Goal: Information Seeking & Learning: Find specific page/section

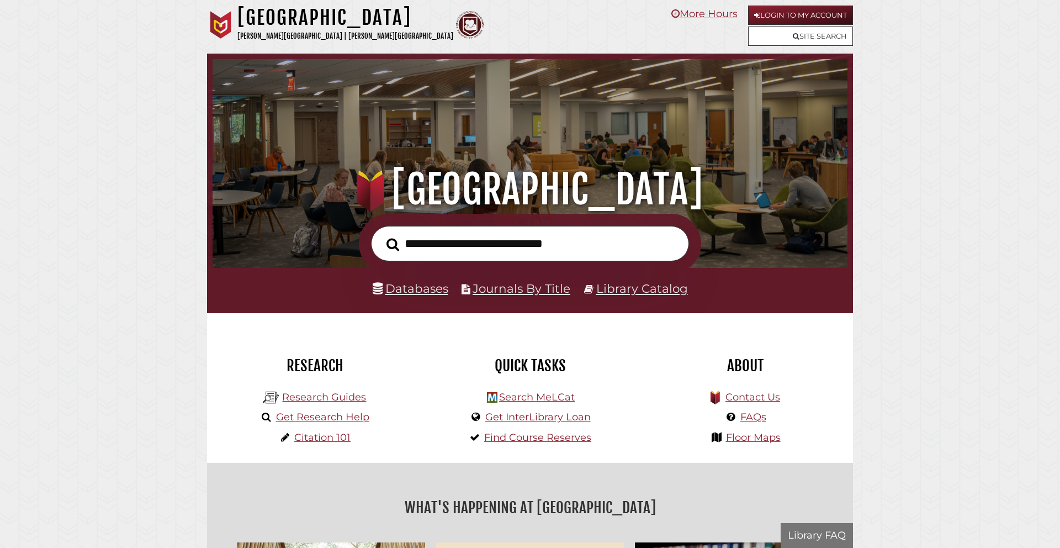
scroll to position [210, 629]
click at [419, 296] on li "Databases" at bounding box center [411, 288] width 76 height 21
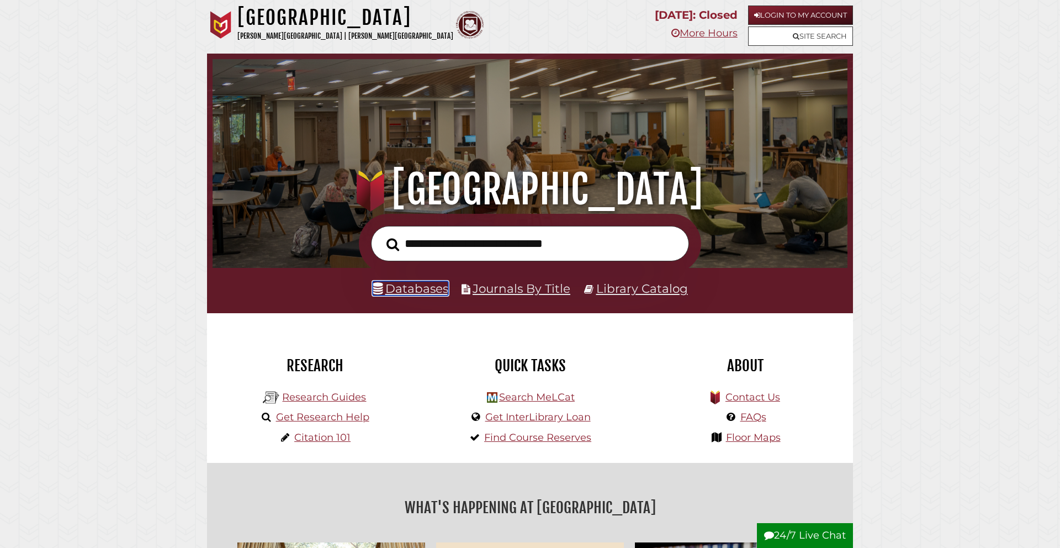
click at [421, 292] on link "Databases" at bounding box center [411, 288] width 76 height 14
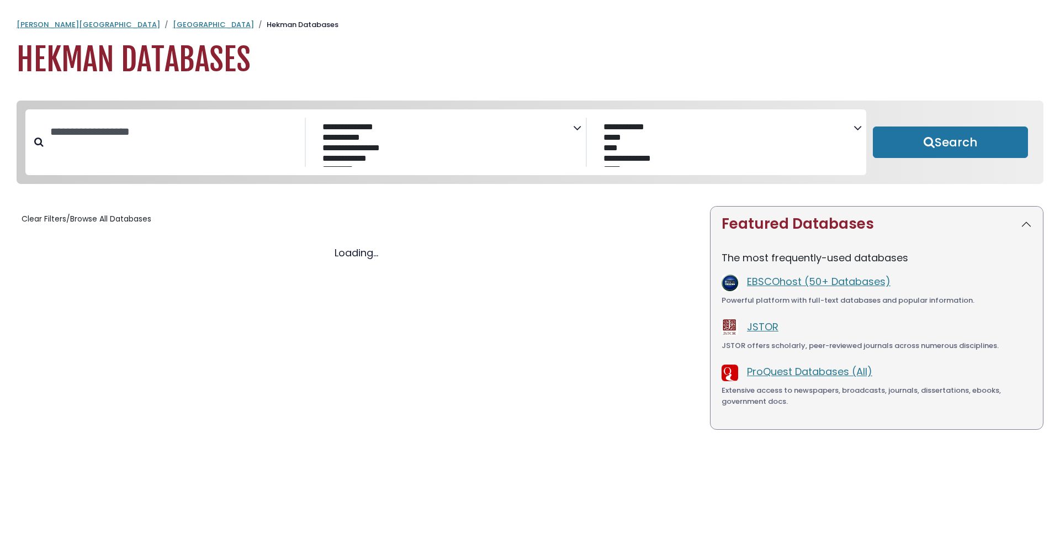
select select "Database Subject Filter"
select select "Database Vendors Filter"
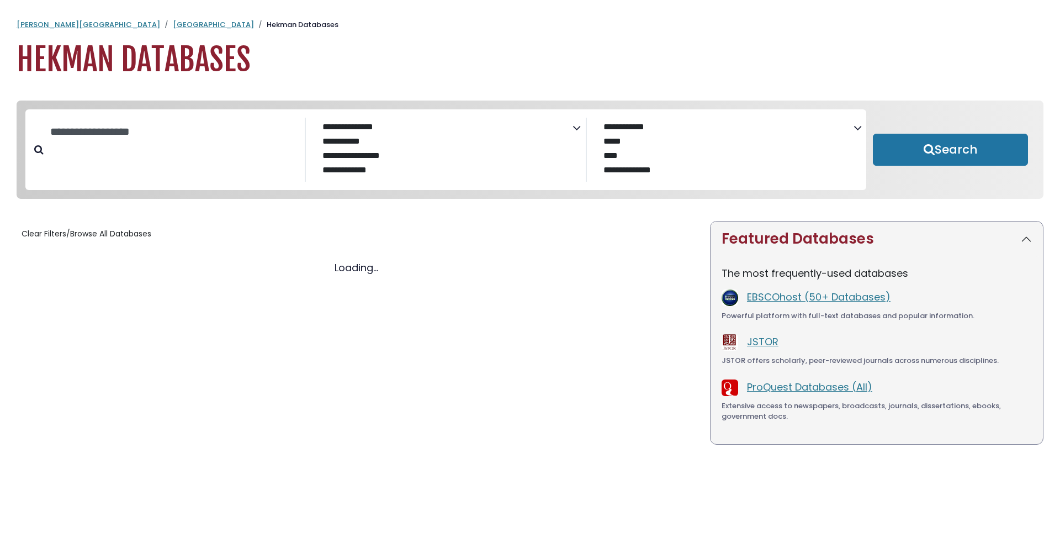
select select "Database Subject Filter"
select select "Database Vendors Filter"
select select "Database Subject Filter"
select select "Database Vendors Filter"
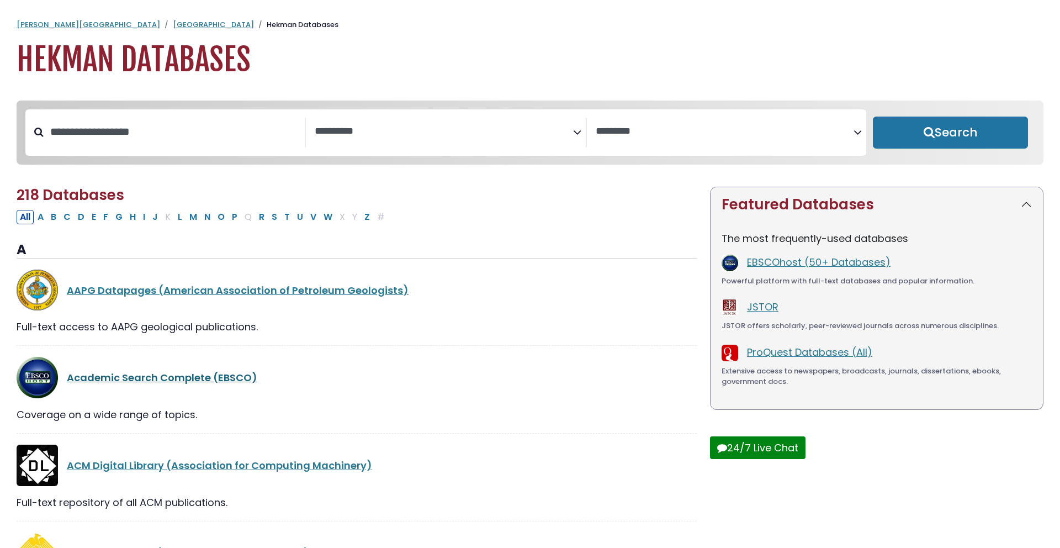
click at [153, 378] on link "Academic Search Complete (EBSCO)" at bounding box center [162, 377] width 190 height 14
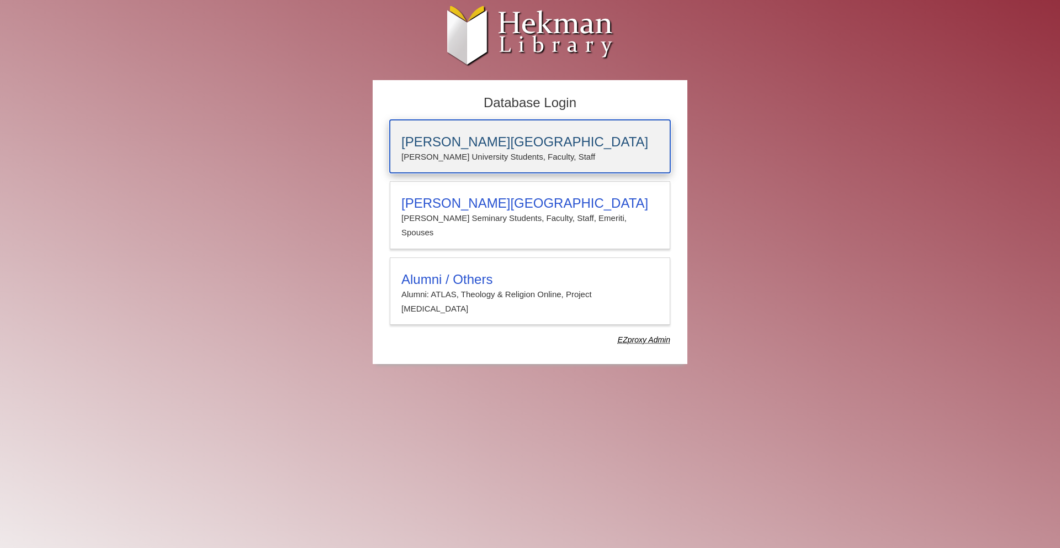
click at [437, 145] on h3 "[PERSON_NAME][GEOGRAPHIC_DATA]" at bounding box center [529, 141] width 257 height 15
